Goal: Find specific page/section: Find specific page/section

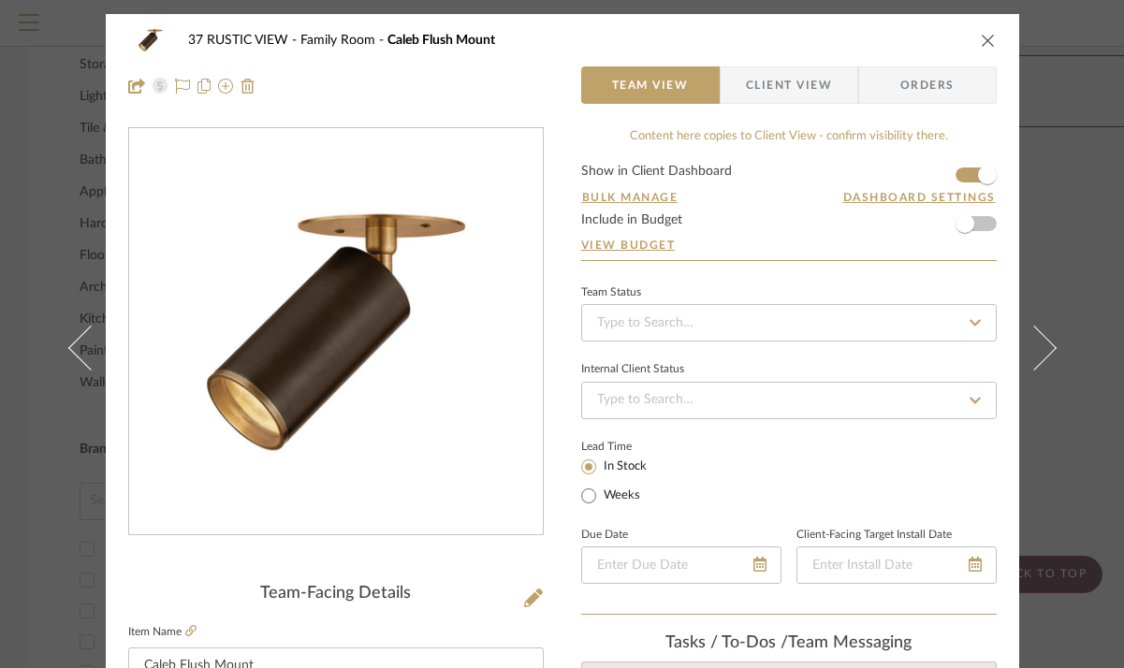
click at [982, 43] on icon "close" at bounding box center [988, 40] width 15 height 15
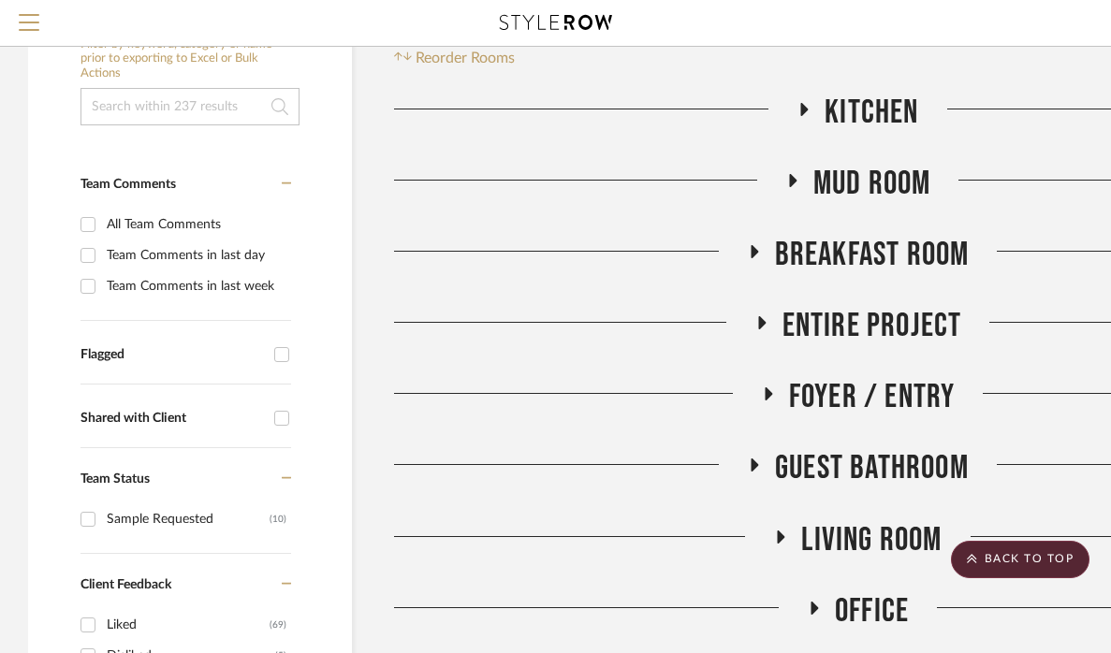
scroll to position [260, 0]
click at [133, 418] on div "Shared with Client" at bounding box center [172, 418] width 184 height 16
click at [267, 418] on input "Shared with Client" at bounding box center [282, 417] width 30 height 30
checkbox input "true"
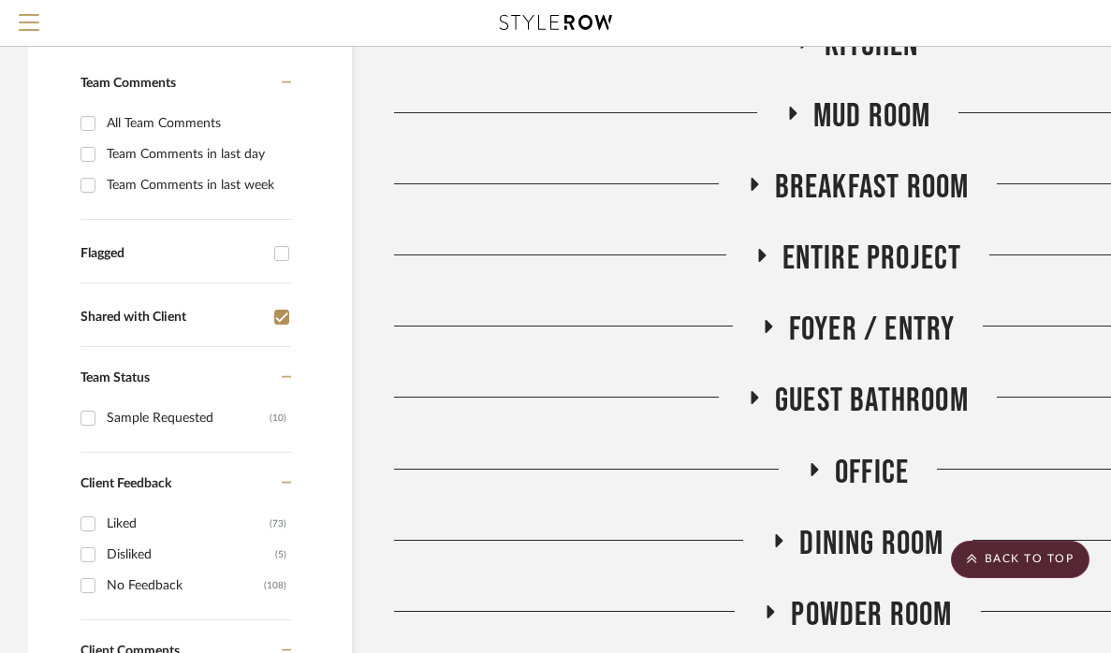
scroll to position [404, 0]
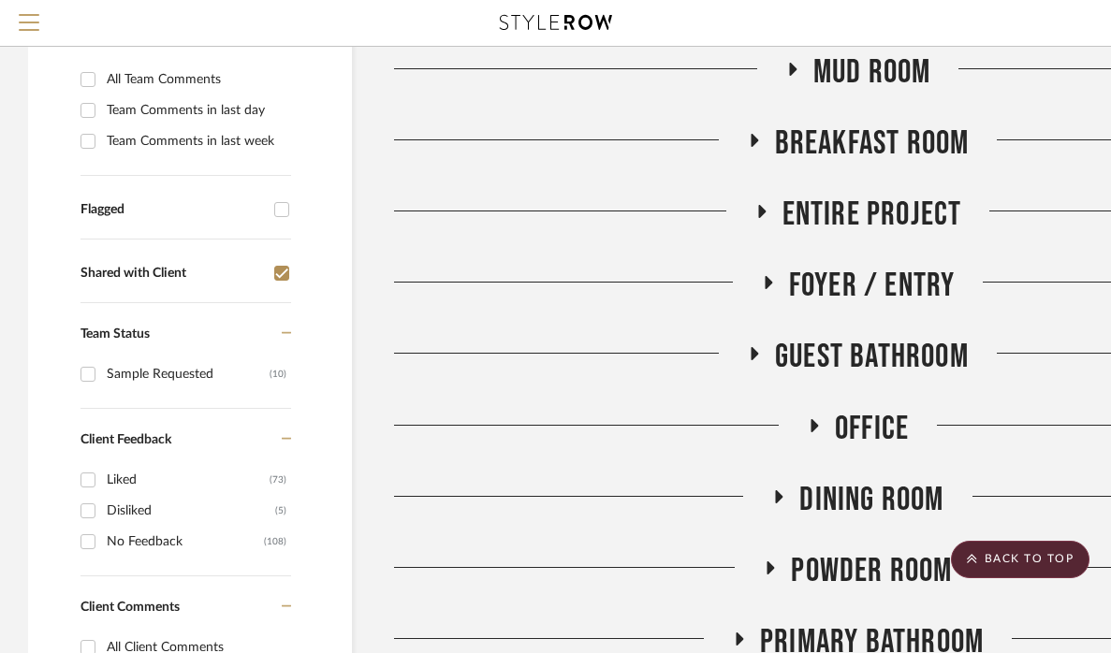
click at [87, 480] on input "Liked (73)" at bounding box center [88, 480] width 30 height 30
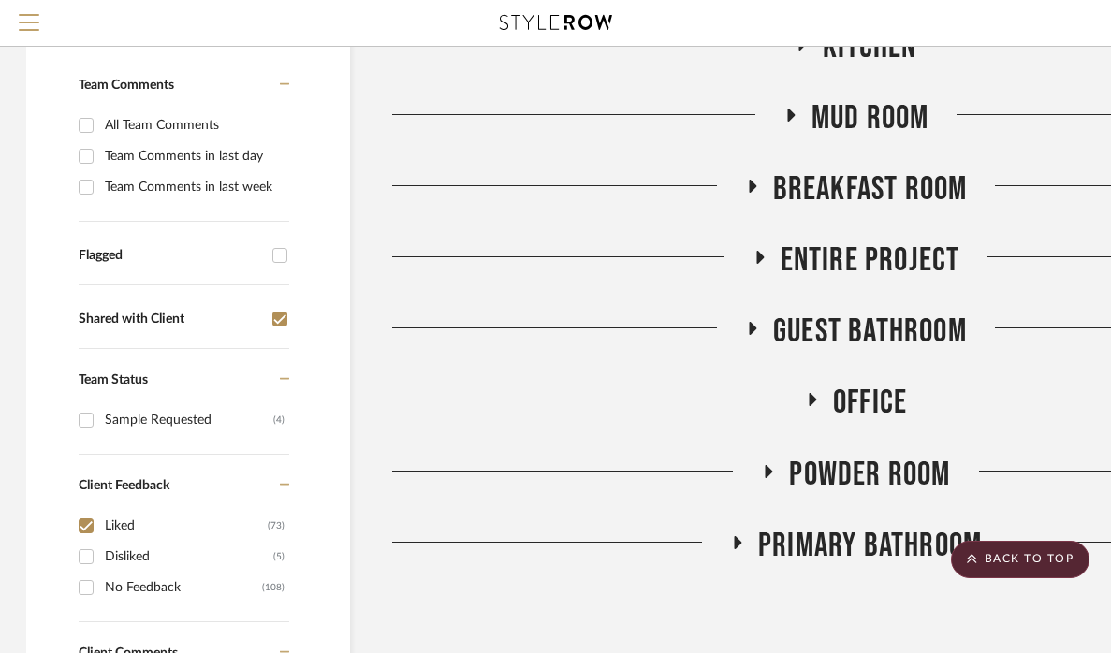
scroll to position [366, 2]
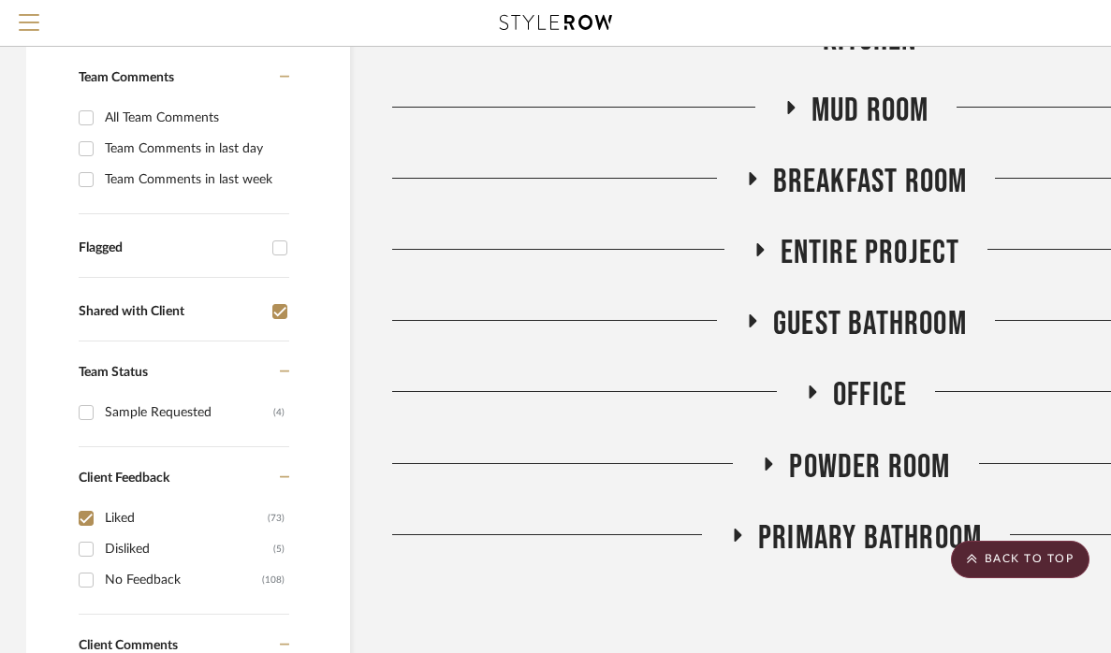
click at [731, 531] on icon at bounding box center [736, 535] width 22 height 14
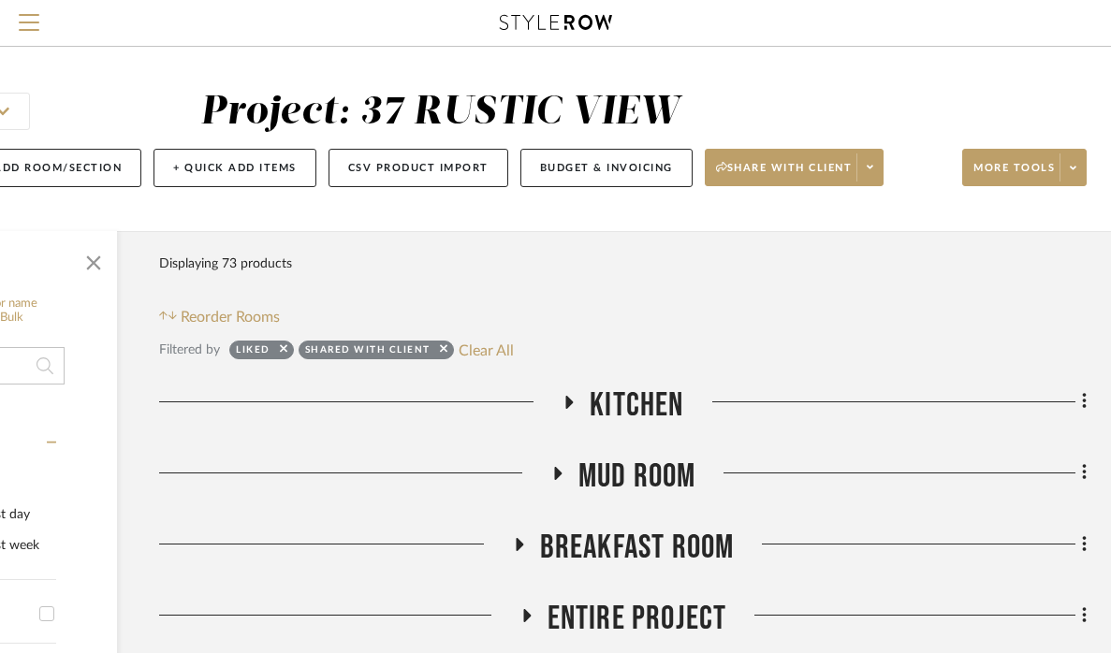
scroll to position [0, 235]
click at [624, 416] on span "Kitchen" at bounding box center [637, 406] width 94 height 40
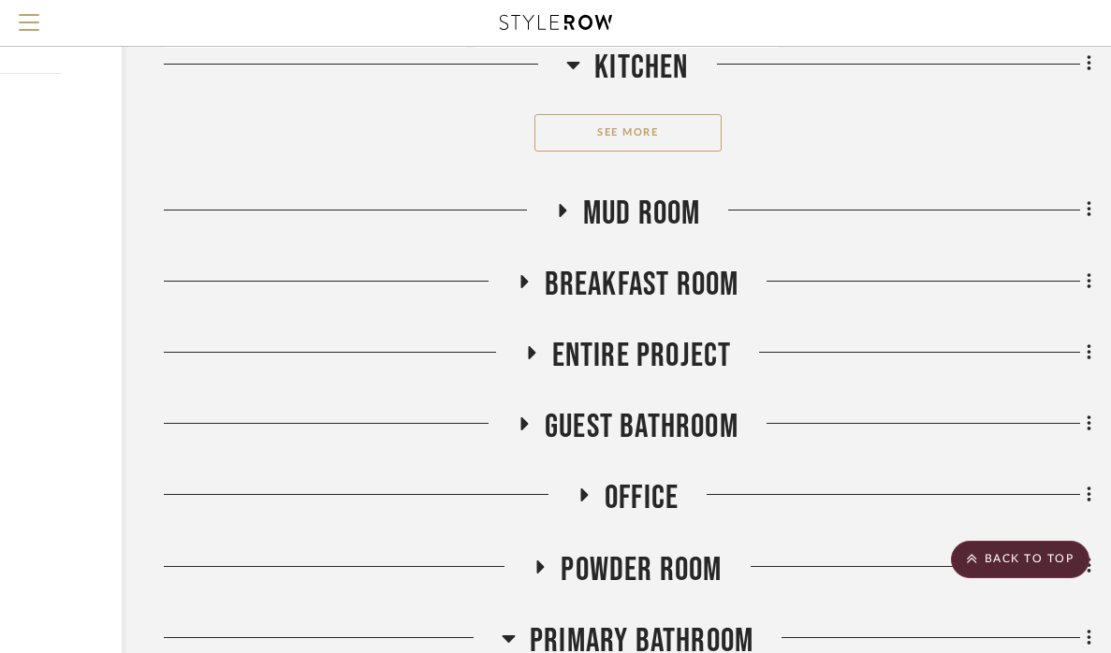
scroll to position [2836, 230]
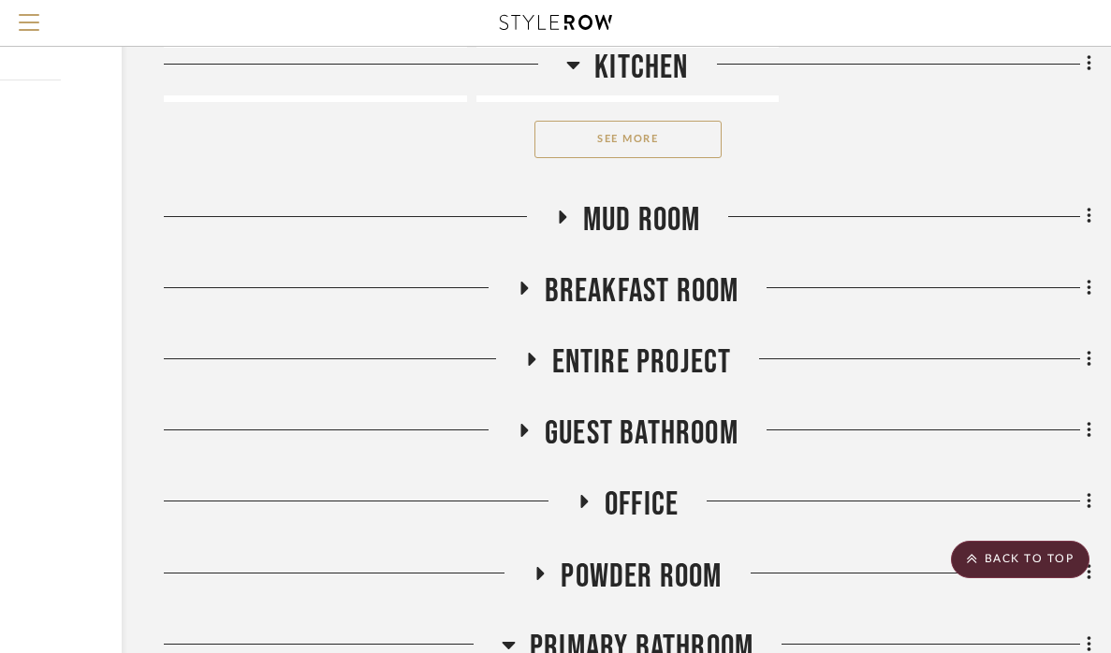
click at [612, 200] on span "Mud Room" at bounding box center [642, 220] width 118 height 40
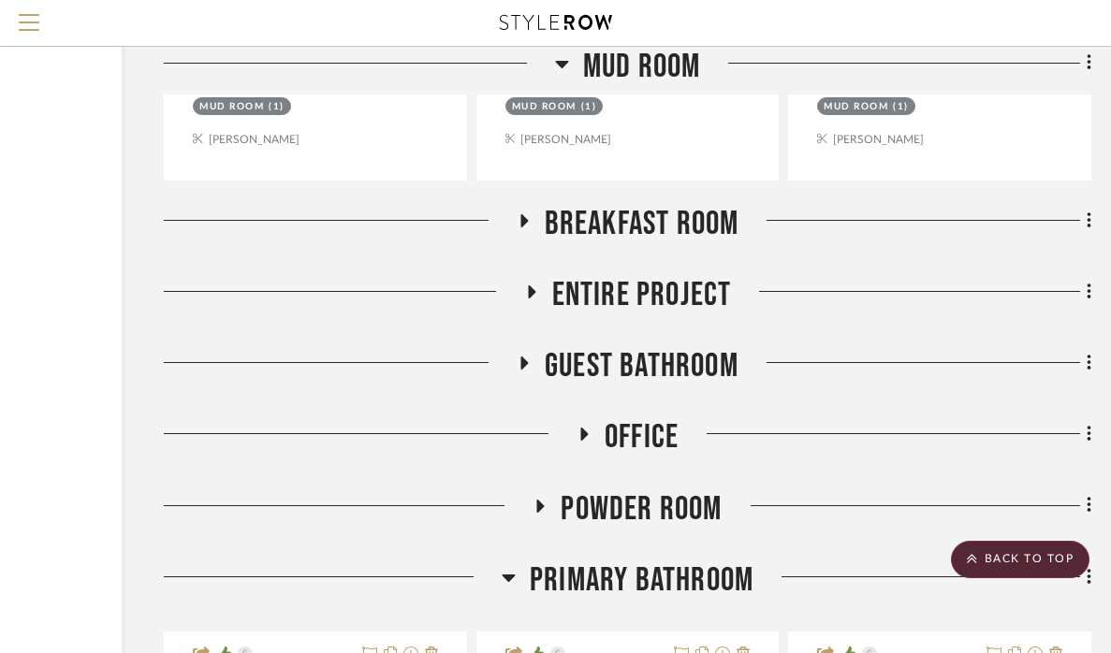
scroll to position [3751, 230]
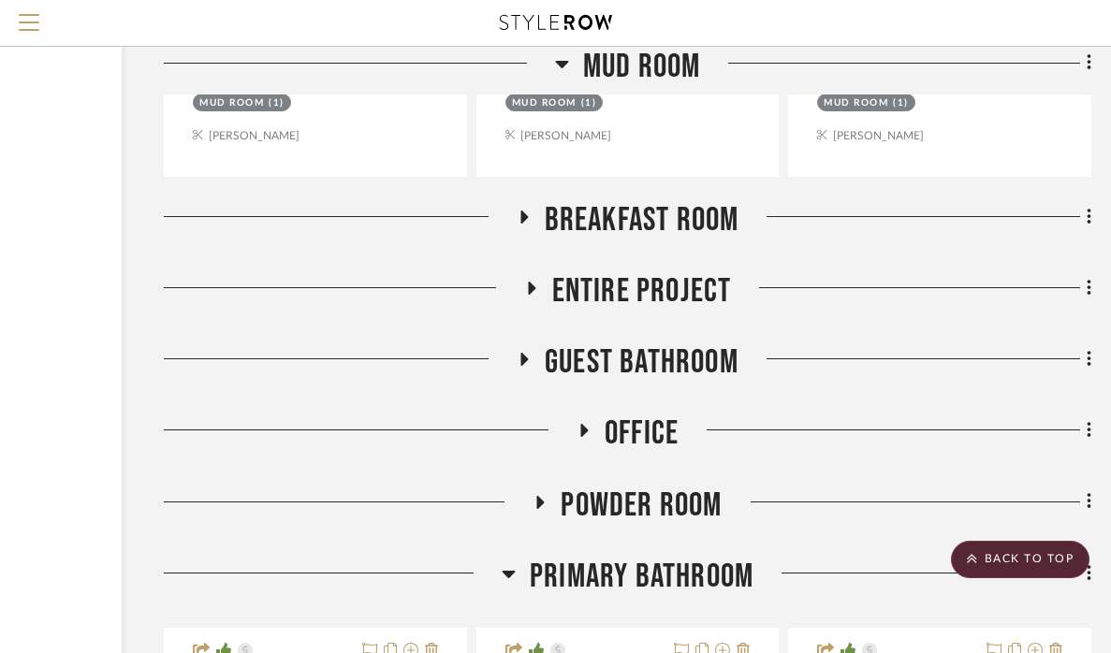
click at [667, 218] on span "Breakfast Room" at bounding box center [642, 220] width 195 height 40
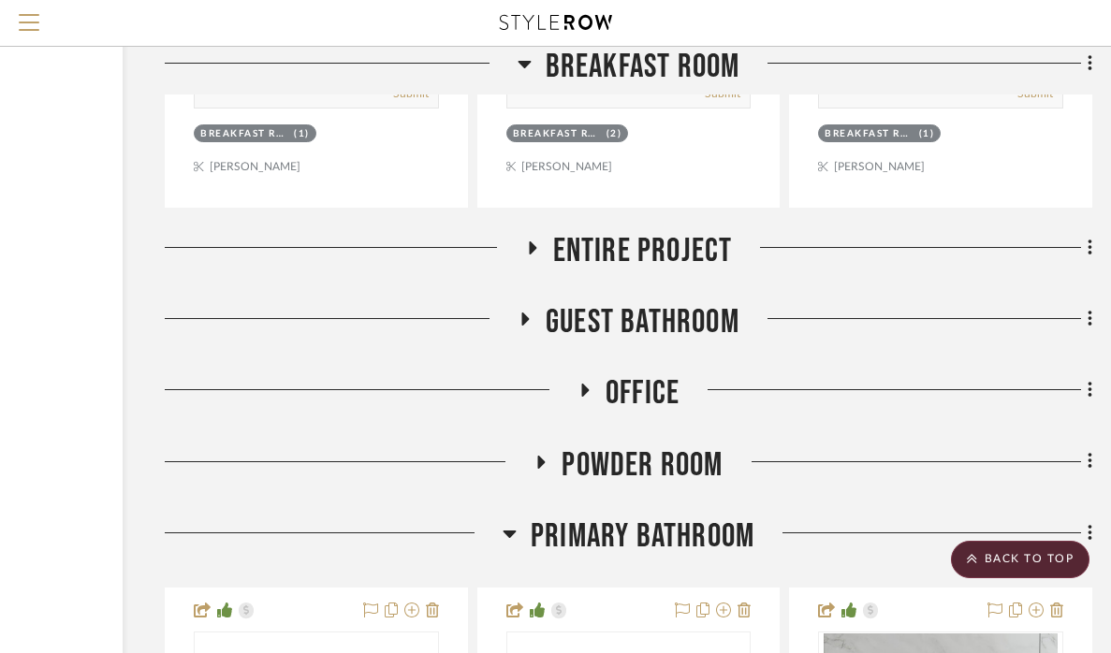
scroll to position [5499, 229]
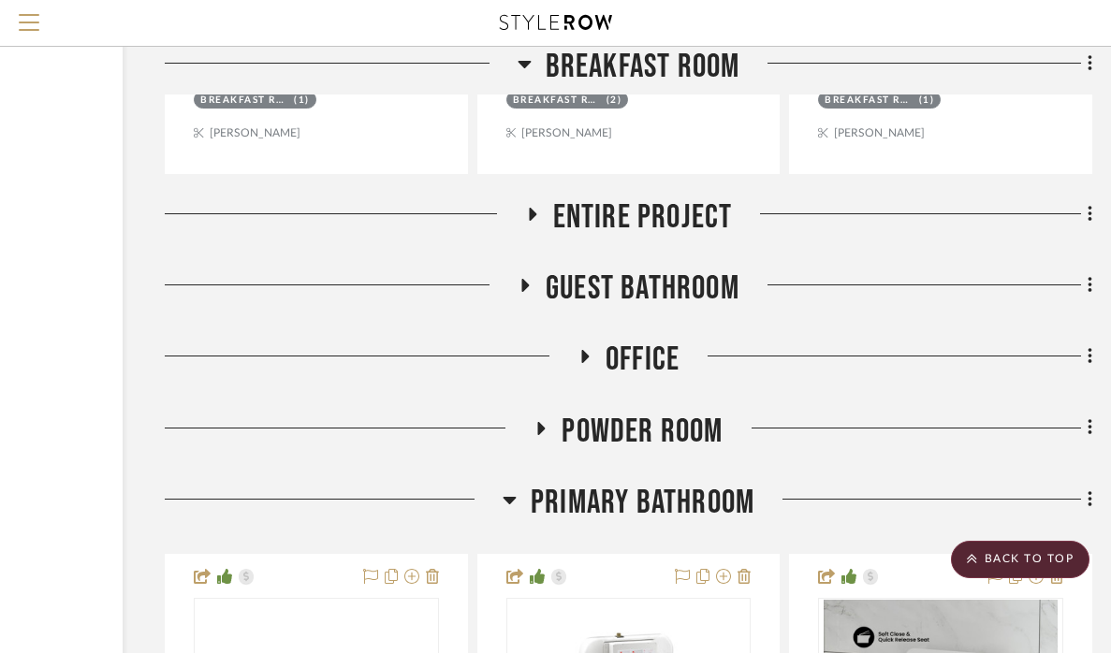
click at [652, 197] on span "Entire Project" at bounding box center [643, 217] width 180 height 40
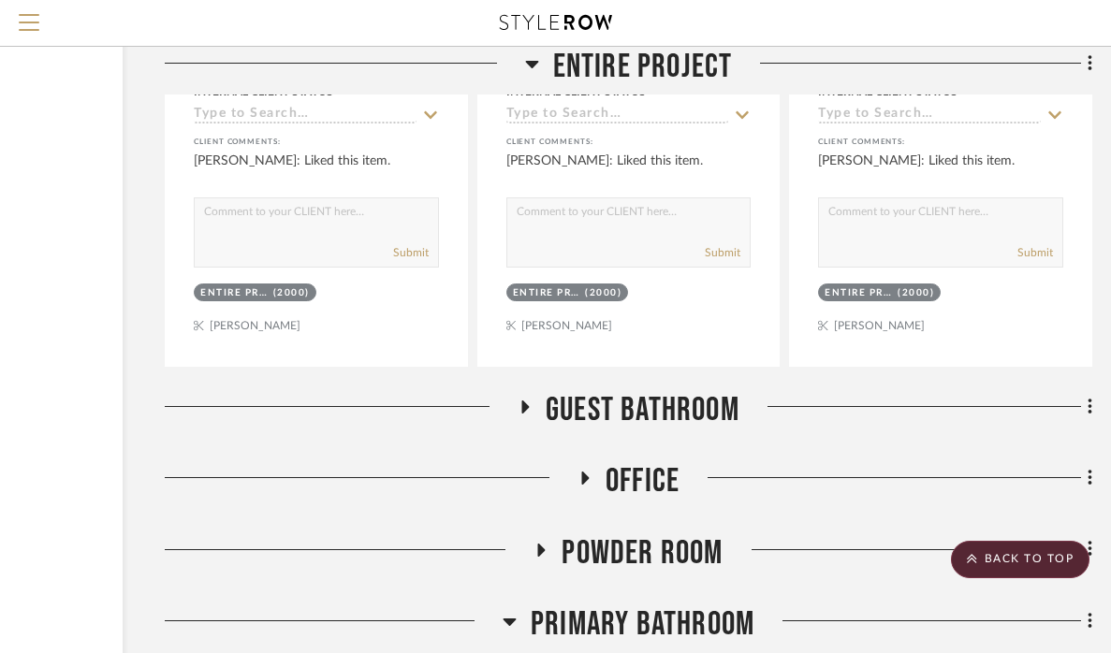
scroll to position [6301, 229]
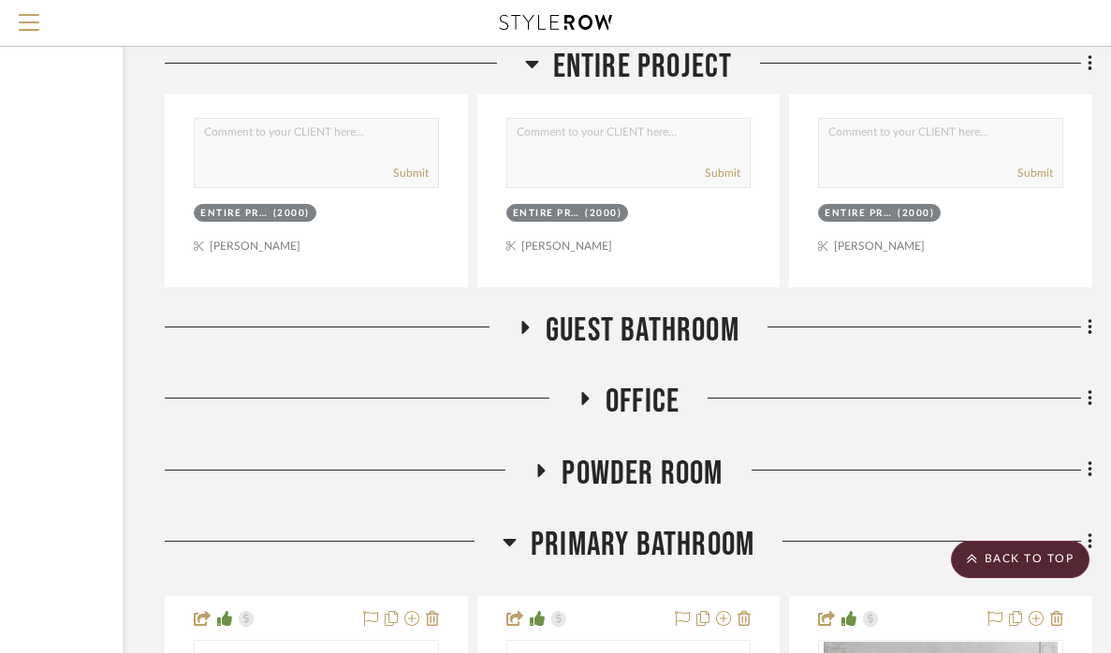
click at [650, 311] on span "Guest Bathroom" at bounding box center [643, 331] width 194 height 40
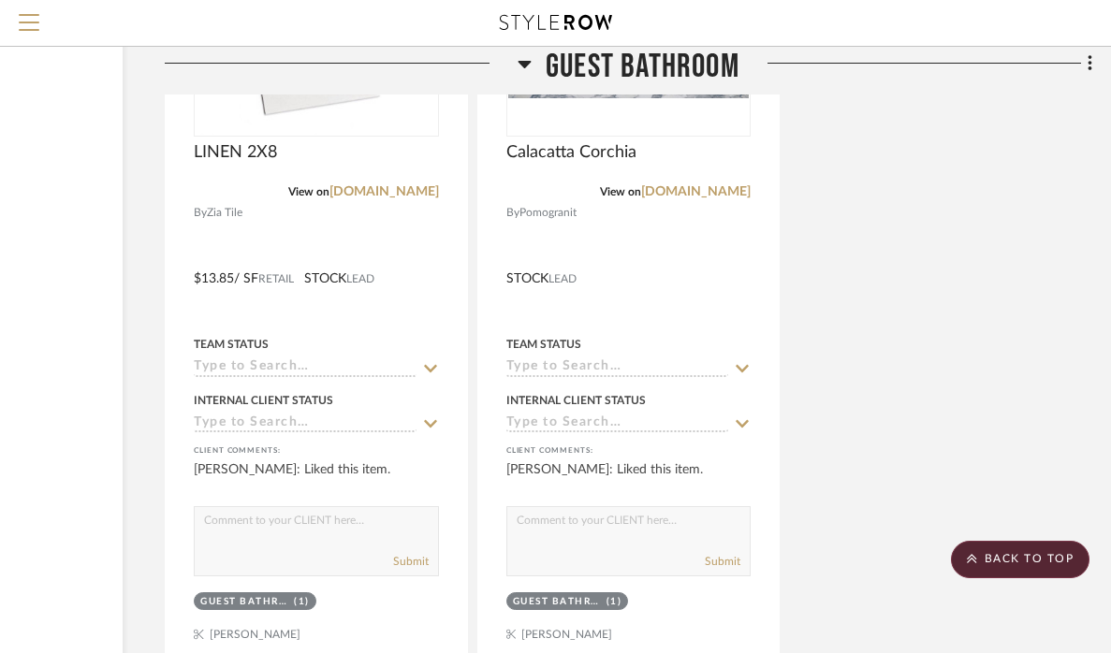
scroll to position [8569, 229]
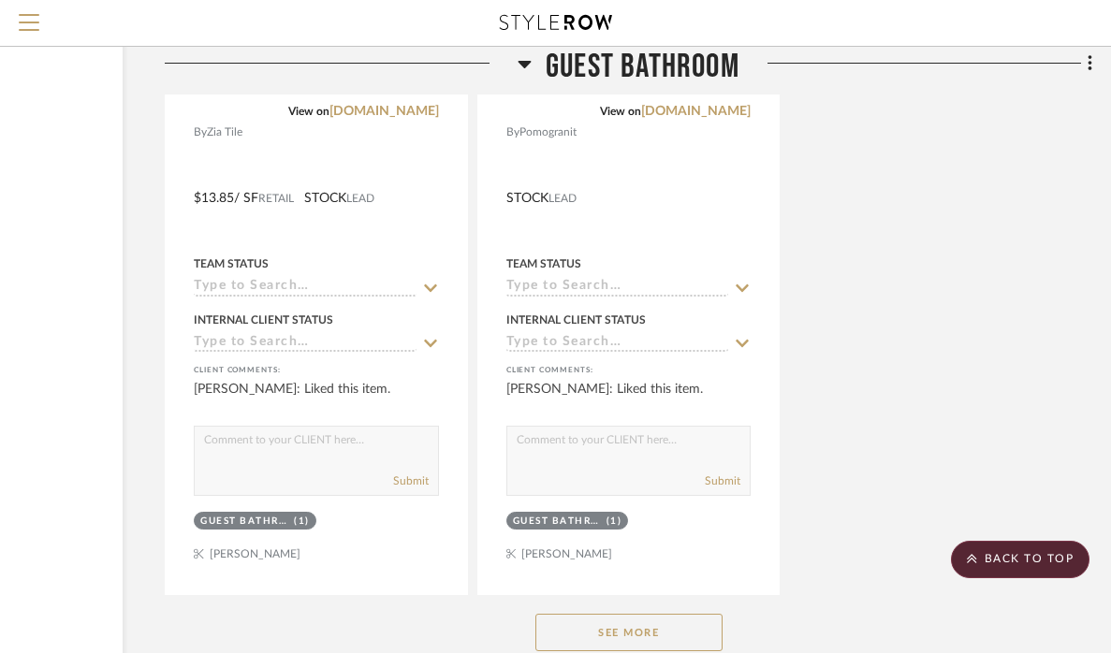
click at [585, 614] on button "See More" at bounding box center [628, 632] width 187 height 37
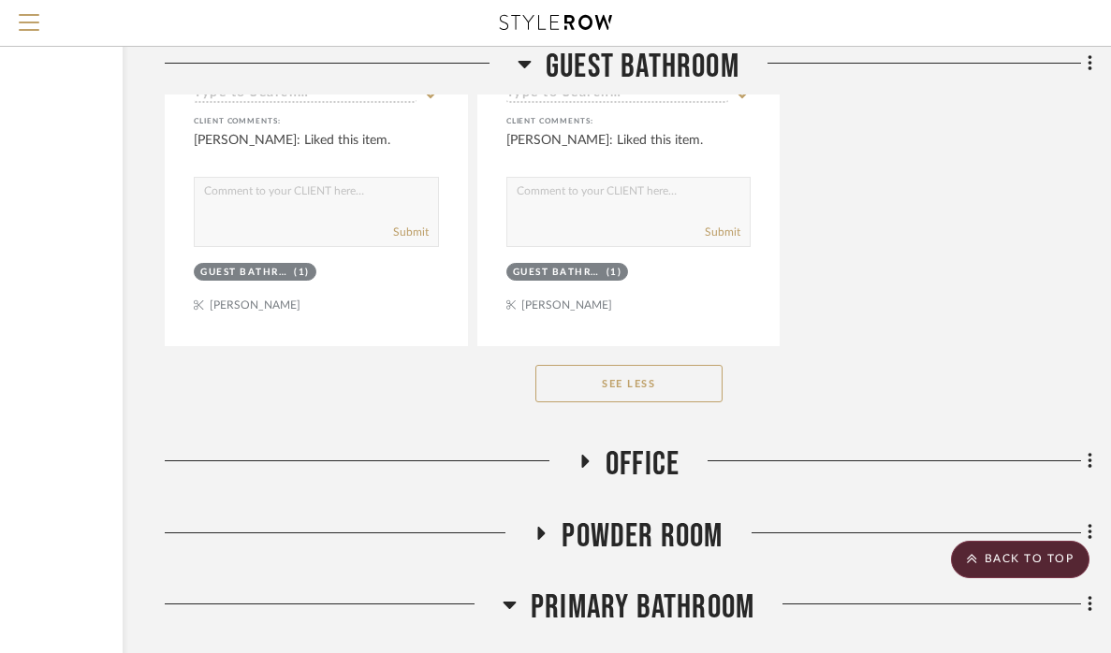
scroll to position [8952, 229]
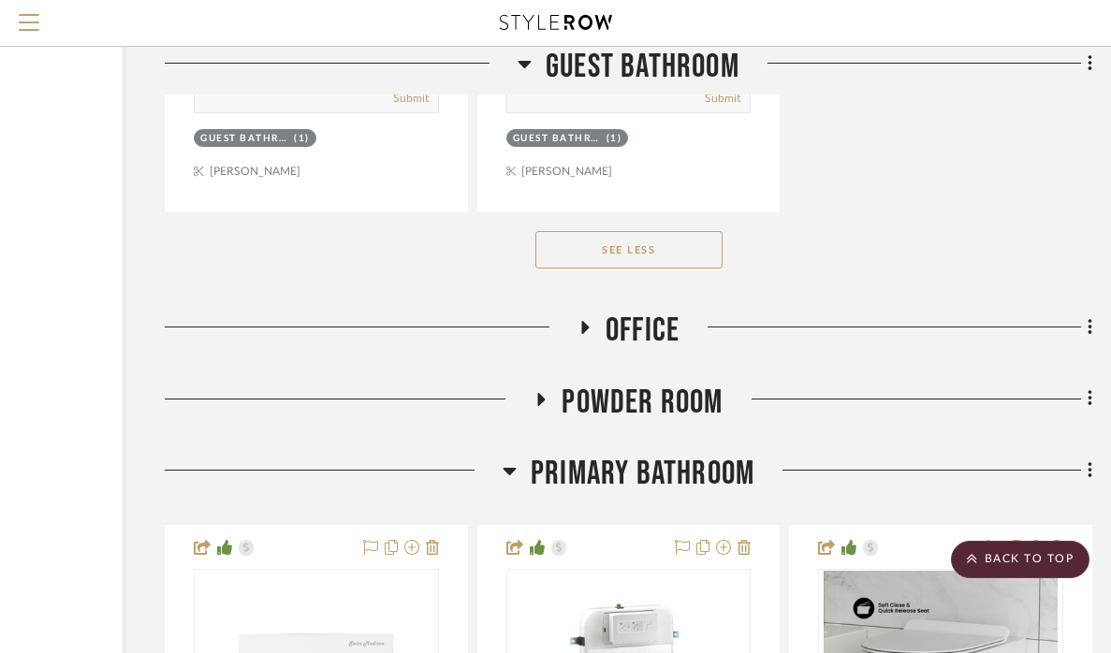
click at [639, 311] on span "Office" at bounding box center [643, 331] width 74 height 40
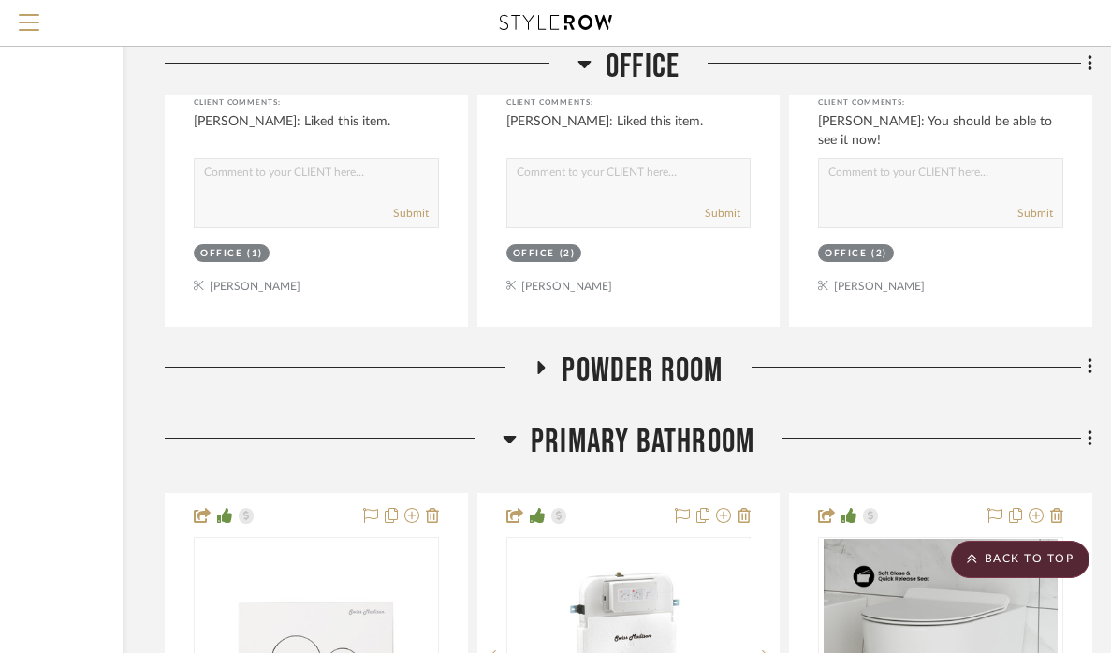
scroll to position [10663, 229]
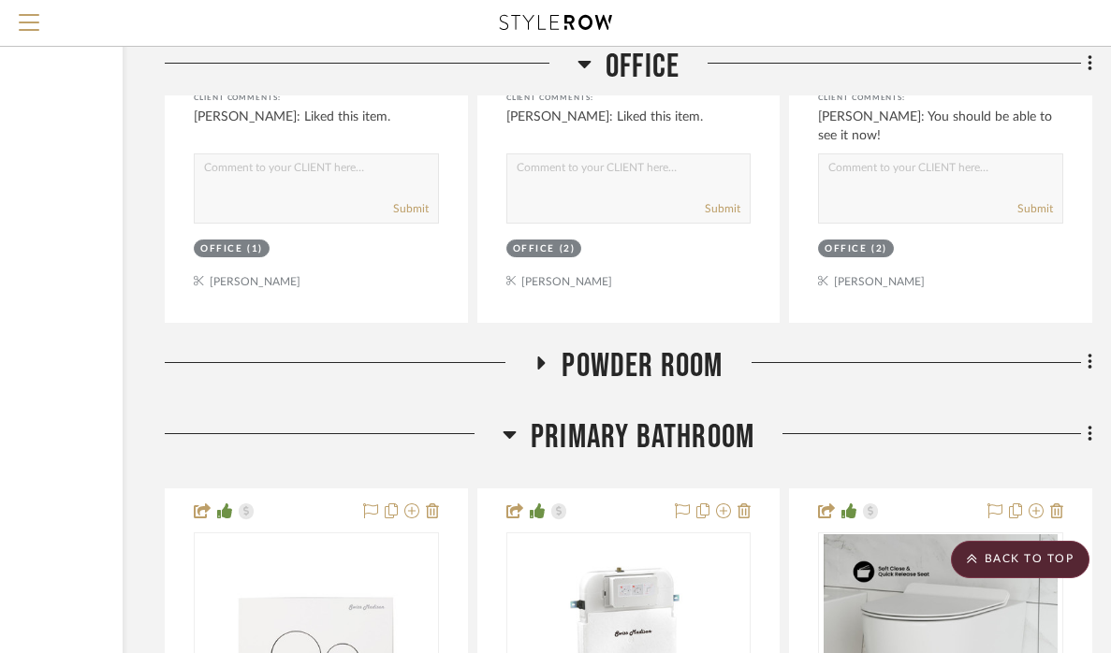
click at [560, 346] on h3 "Powder Room" at bounding box center [627, 366] width 189 height 40
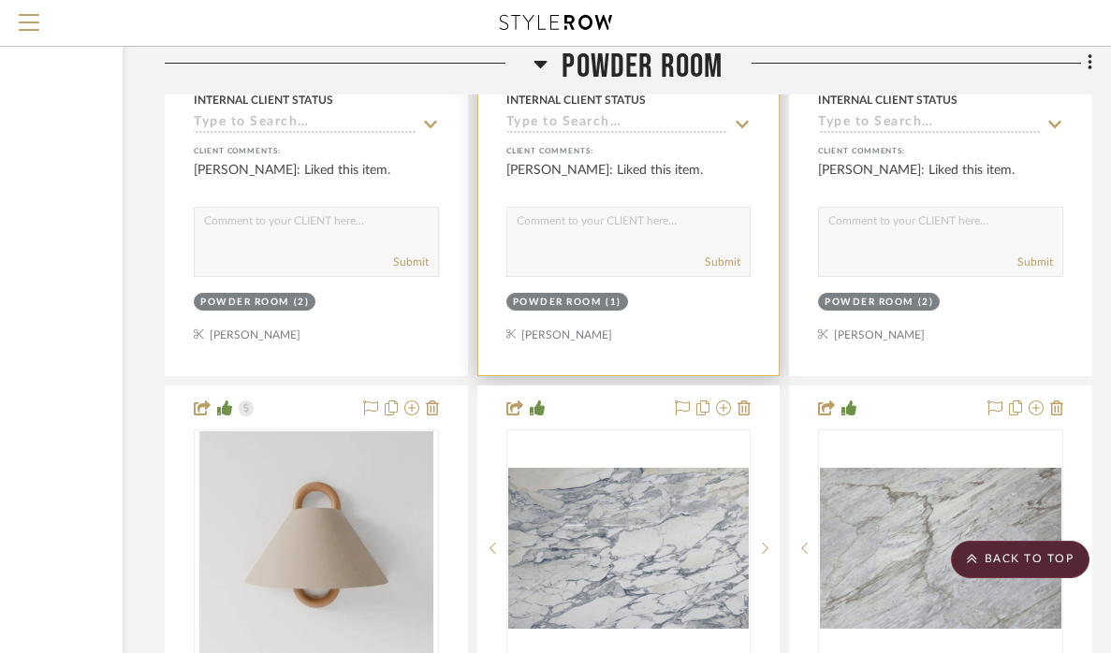
scroll to position [11536, 229]
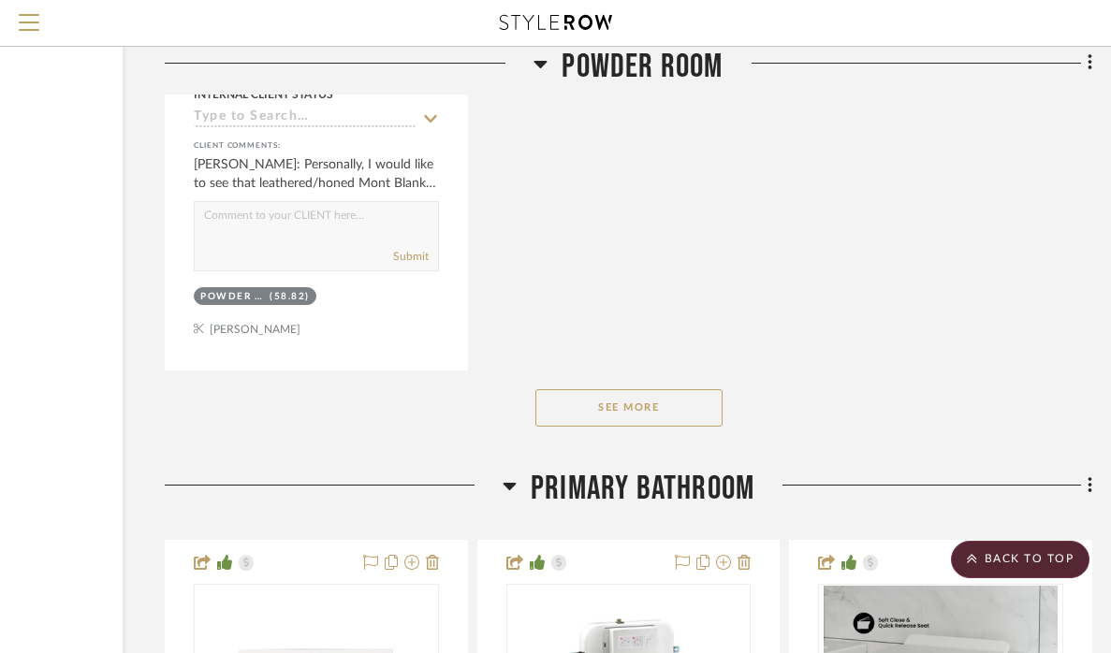
click at [617, 469] on span "Primary Bathroom" at bounding box center [643, 489] width 224 height 40
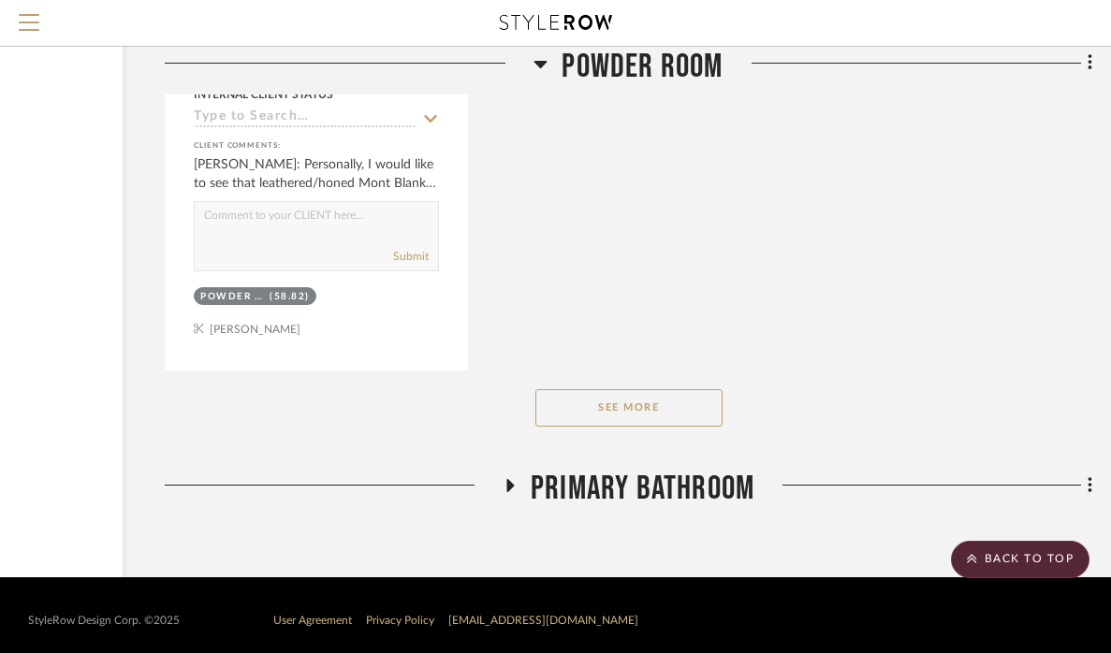
scroll to position [13143, 229]
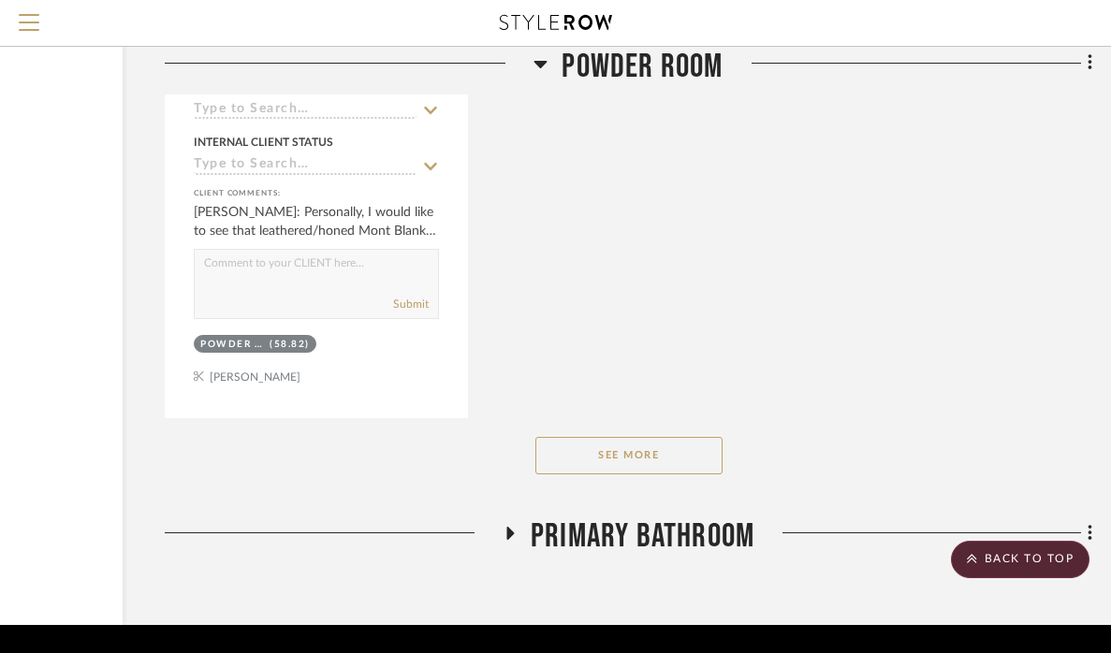
click at [568, 437] on button "See More" at bounding box center [628, 455] width 187 height 37
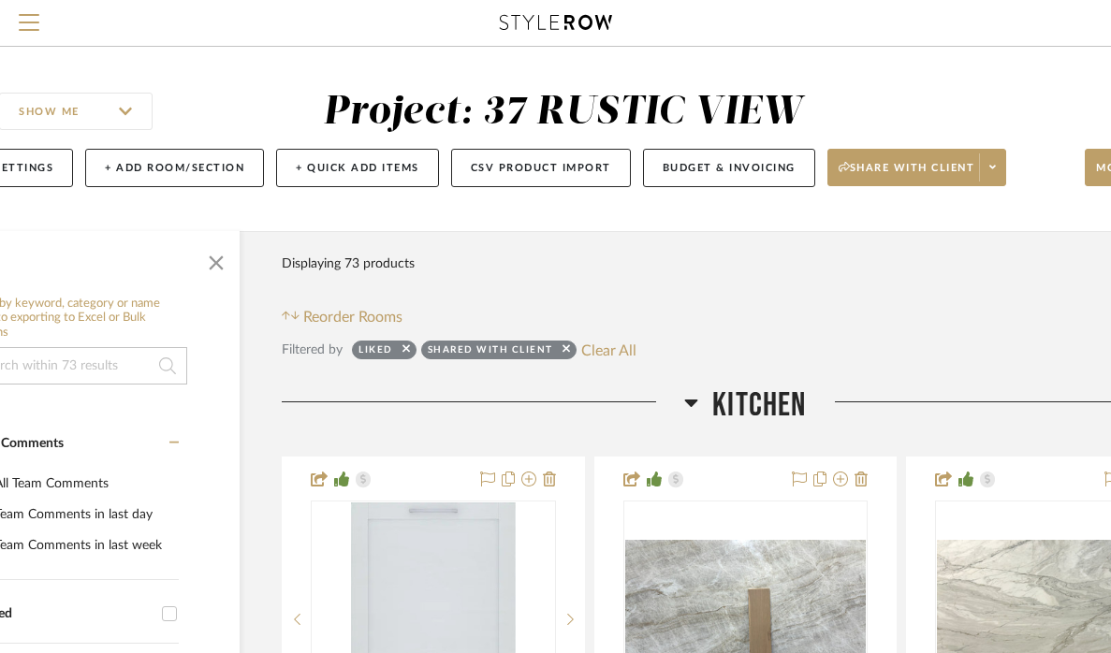
scroll to position [0, 0]
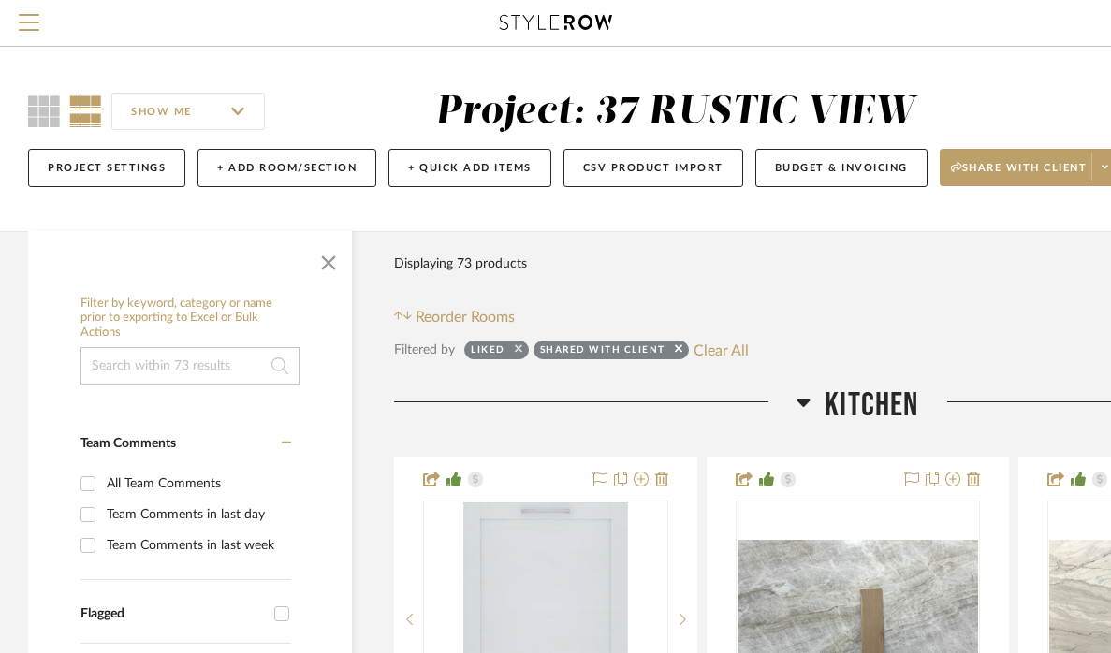
click at [520, 349] on icon at bounding box center [518, 349] width 7 height 12
checkbox input "false"
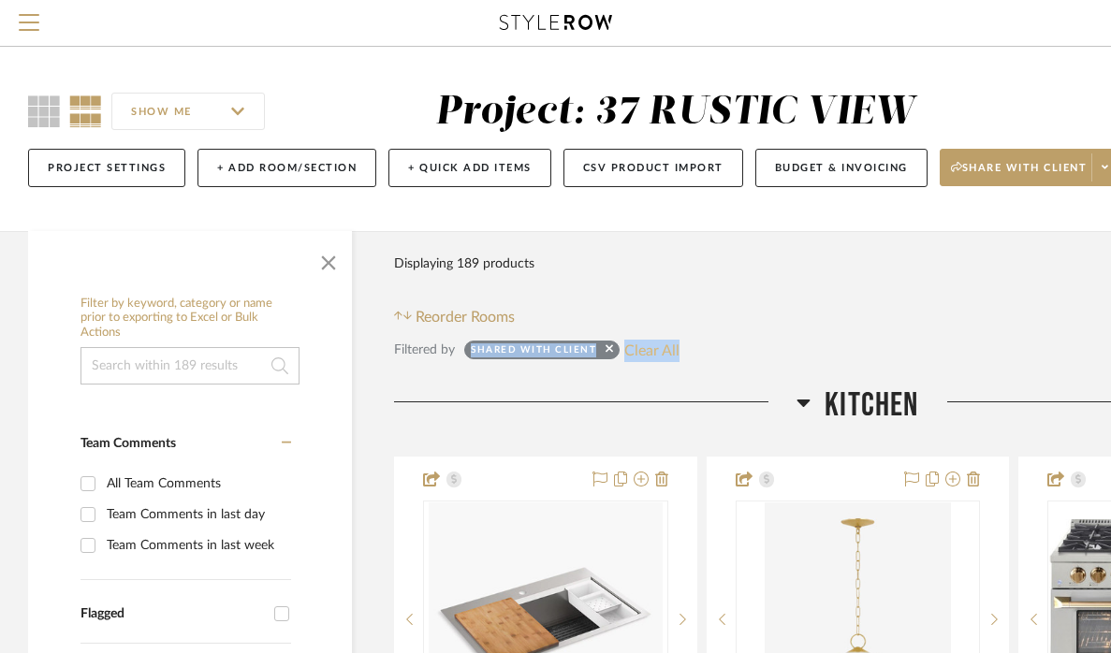
click at [671, 347] on button "Clear All" at bounding box center [651, 350] width 55 height 24
checkbox input "false"
